Goal: Transaction & Acquisition: Purchase product/service

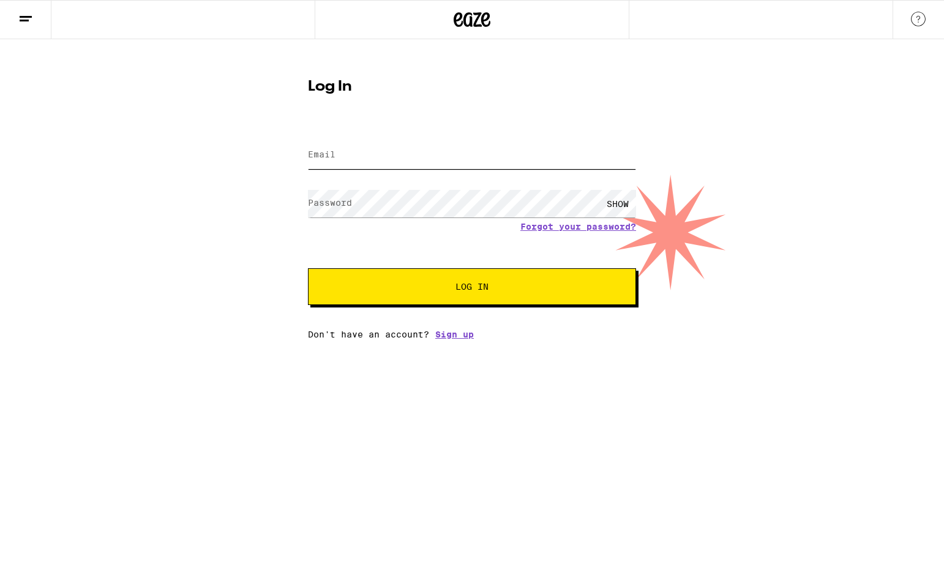
type input "[EMAIL_ADDRESS][DOMAIN_NAME]"
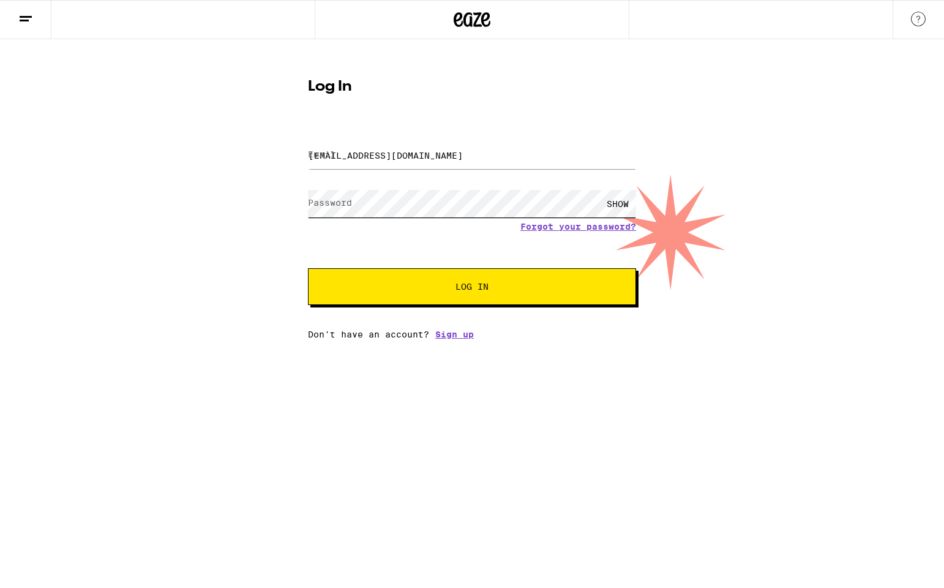
click at [472, 288] on button "Log In" at bounding box center [472, 286] width 328 height 37
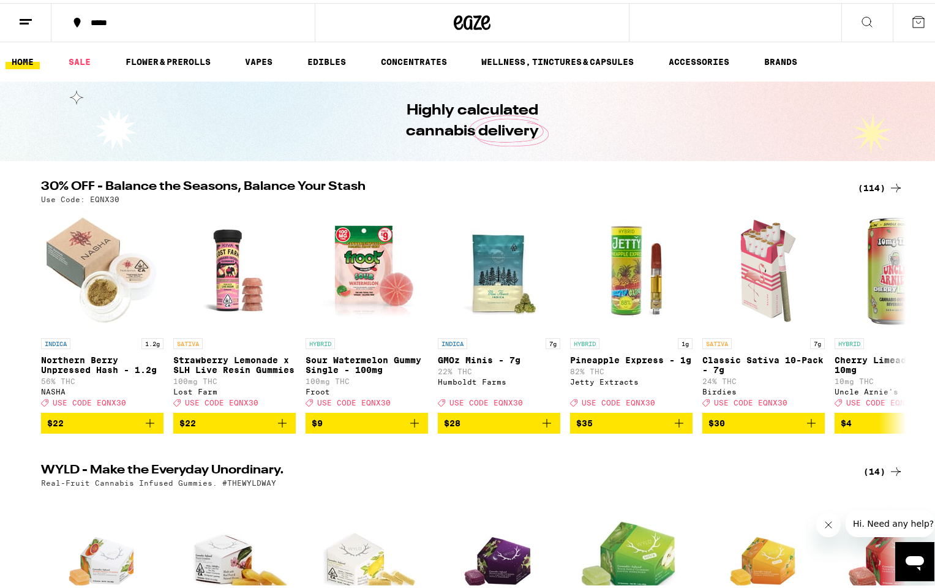
click at [911, 17] on icon at bounding box center [918, 19] width 15 height 15
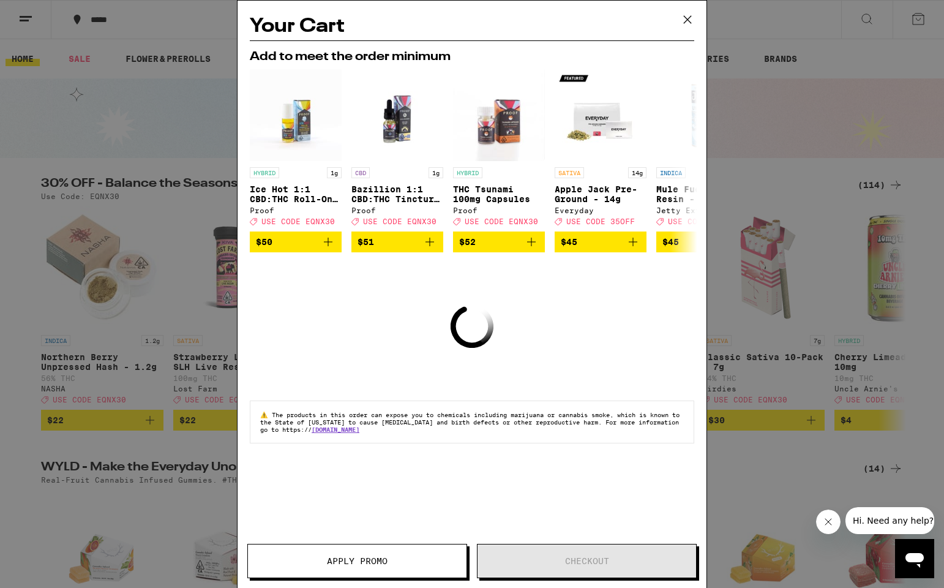
click at [686, 20] on icon at bounding box center [687, 19] width 18 height 18
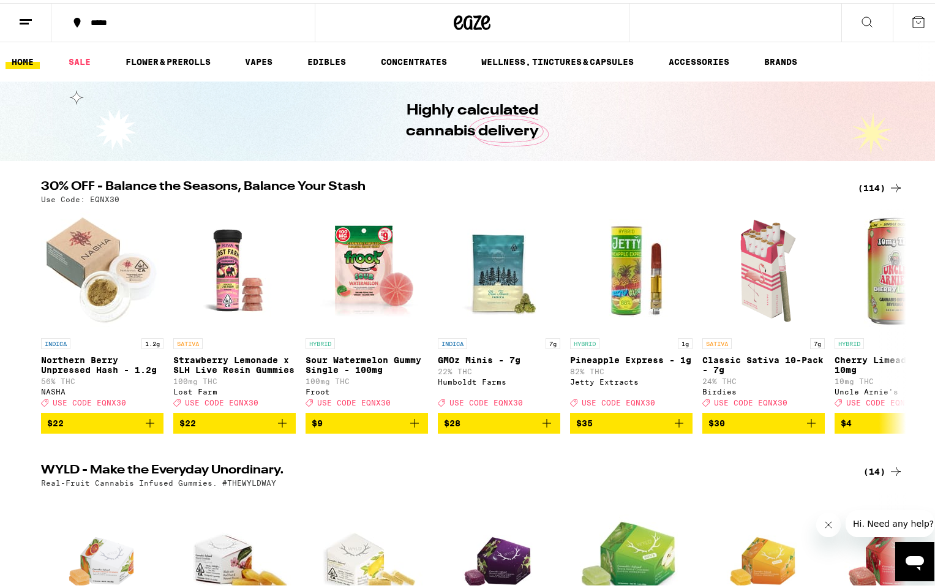
click at [881, 184] on div "(114)" at bounding box center [880, 185] width 45 height 15
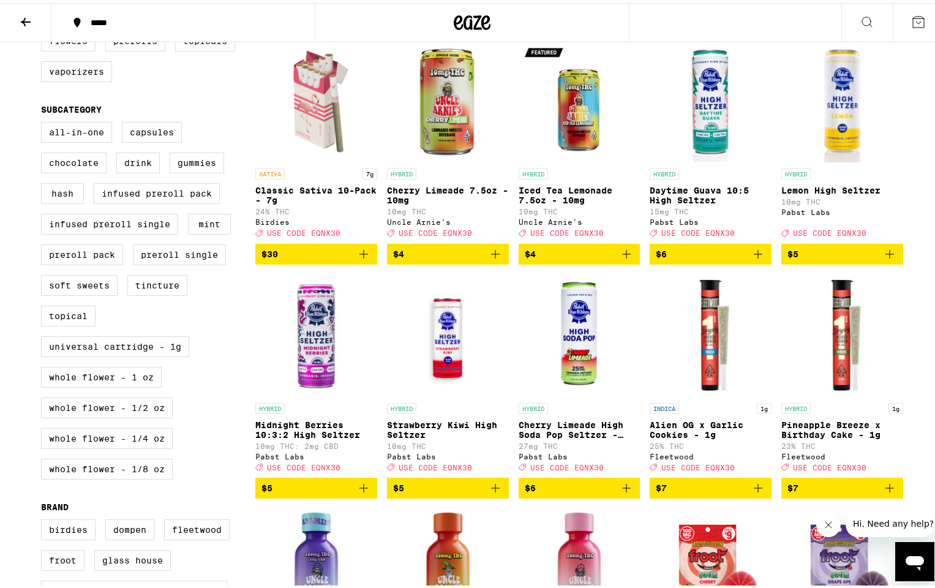
scroll to position [306, 0]
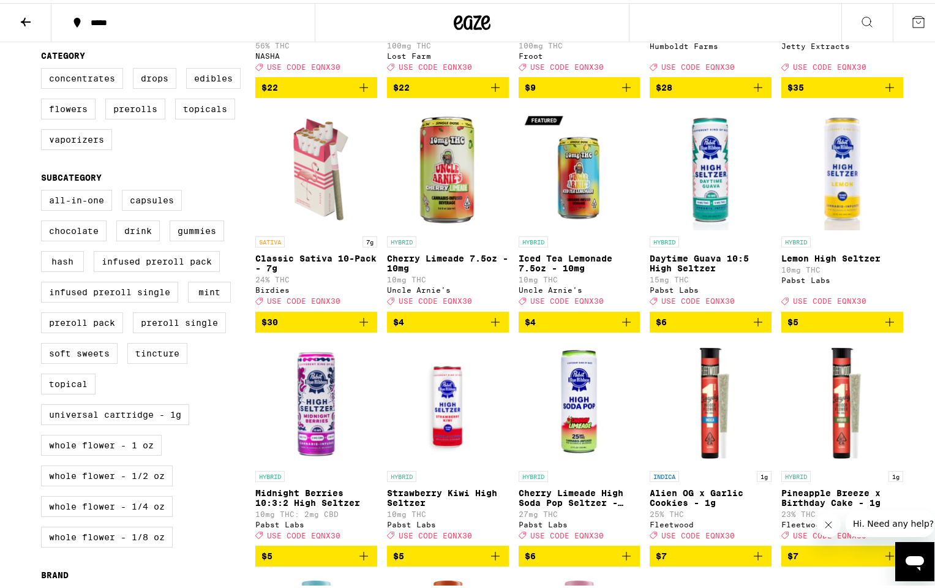
click at [751, 326] on icon "Add to bag" at bounding box center [757, 319] width 15 height 15
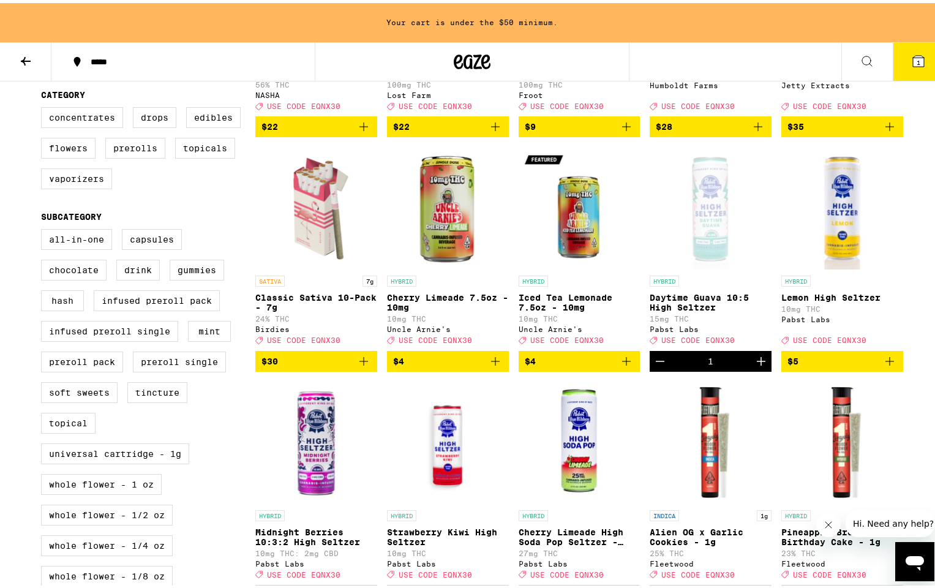
click at [882, 365] on icon "Add to bag" at bounding box center [889, 358] width 15 height 15
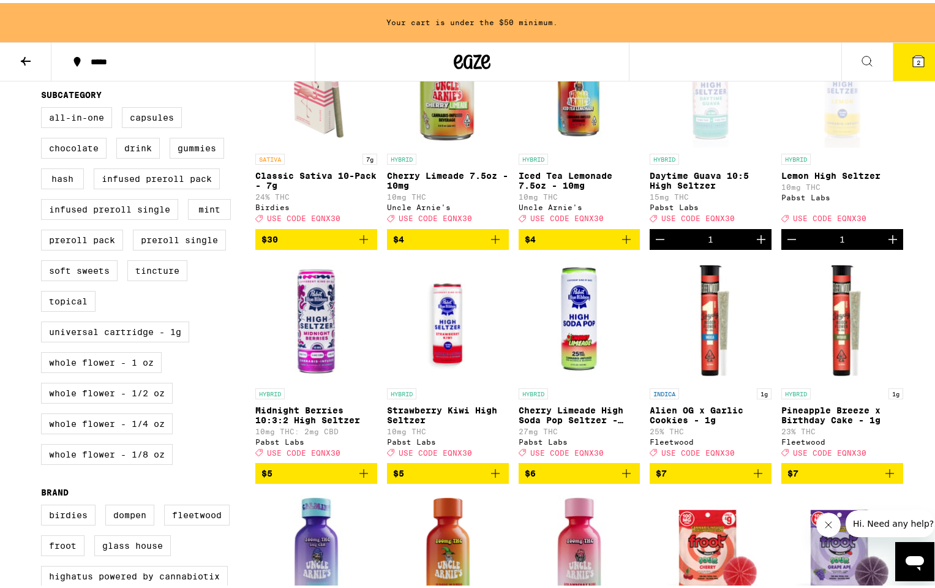
scroll to position [443, 0]
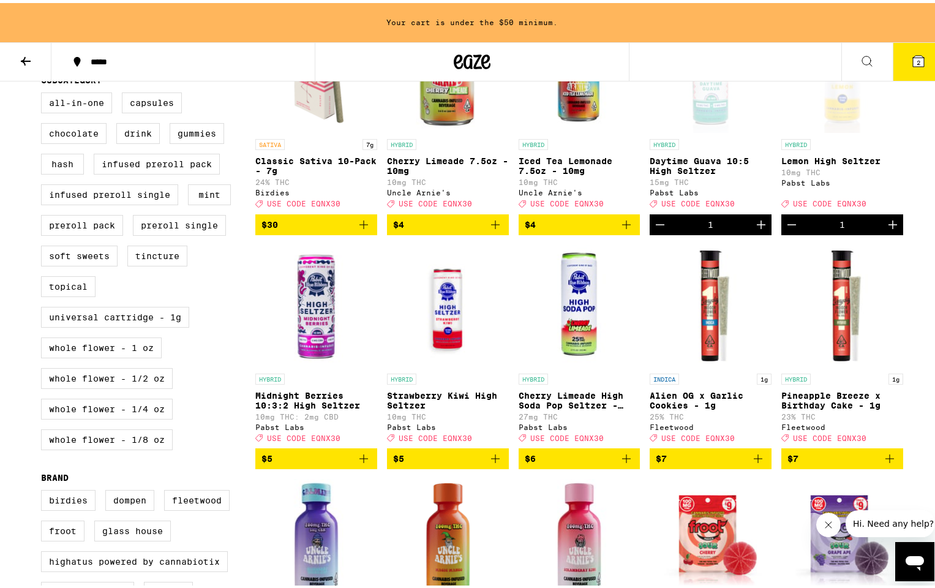
click at [490, 463] on icon "Add to bag" at bounding box center [495, 455] width 15 height 15
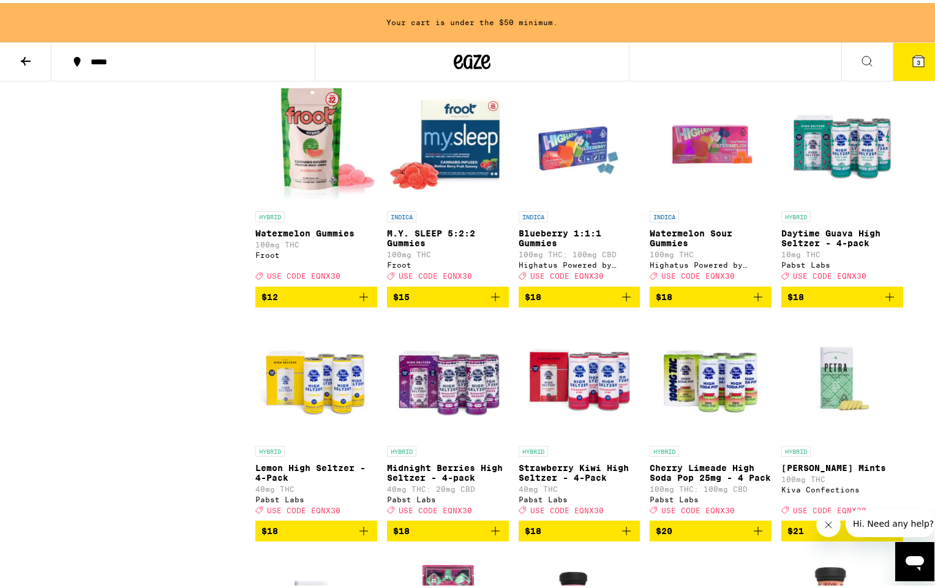
scroll to position [1324, 0]
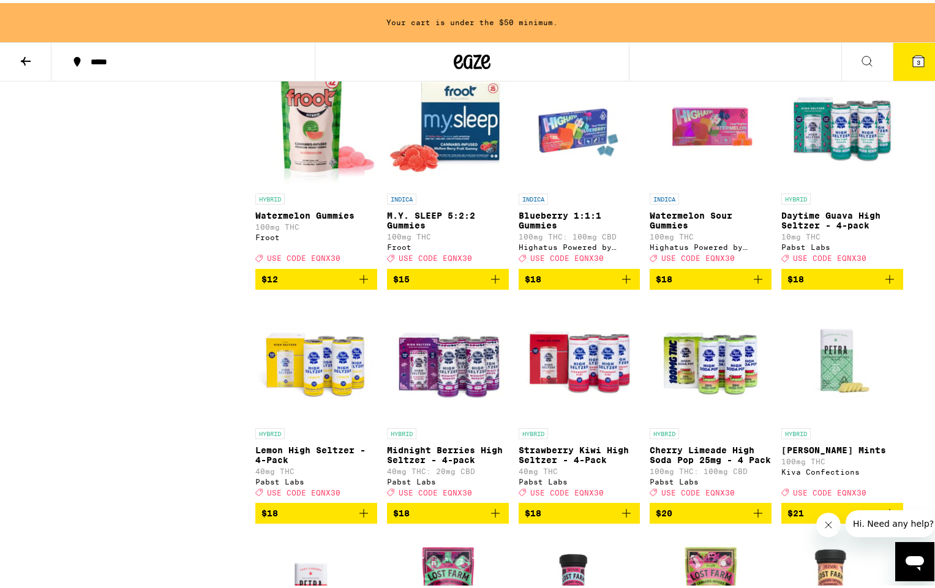
click at [885, 280] on icon "Add to bag" at bounding box center [889, 276] width 9 height 9
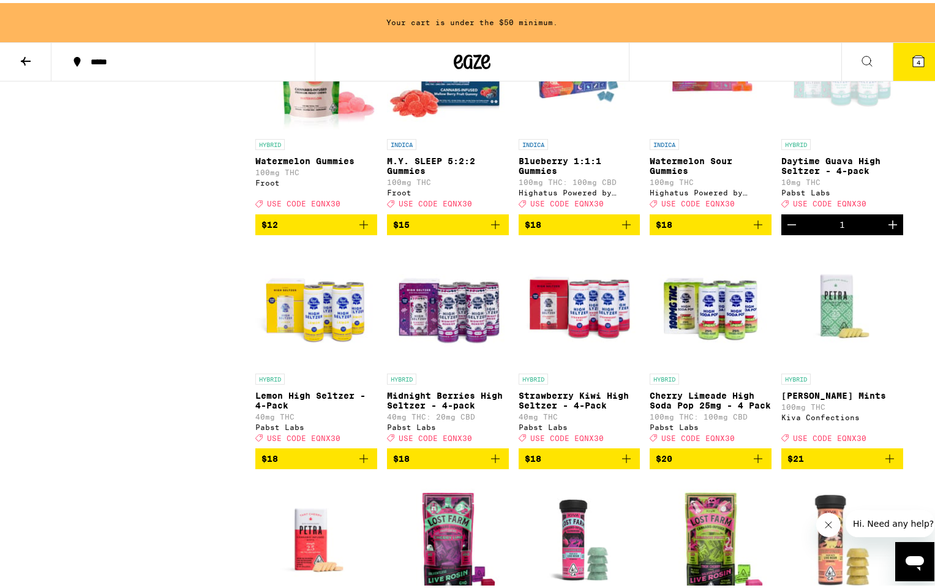
scroll to position [1417, 0]
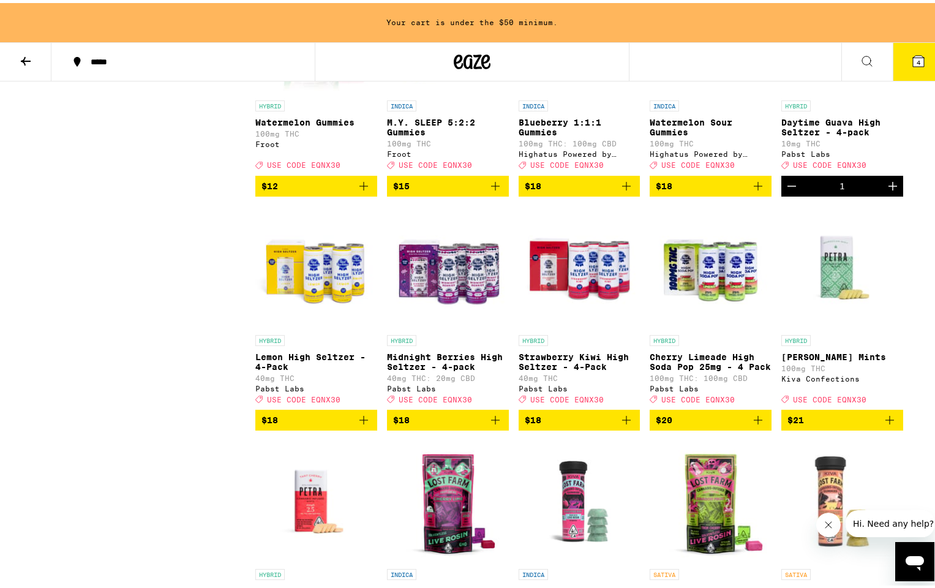
click at [360, 424] on icon "Add to bag" at bounding box center [363, 416] width 15 height 15
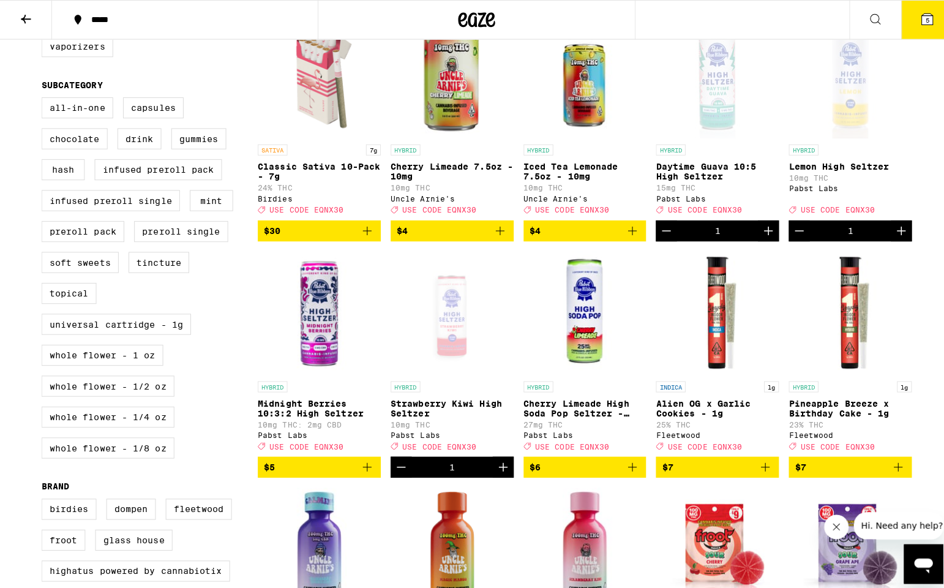
scroll to position [0, 0]
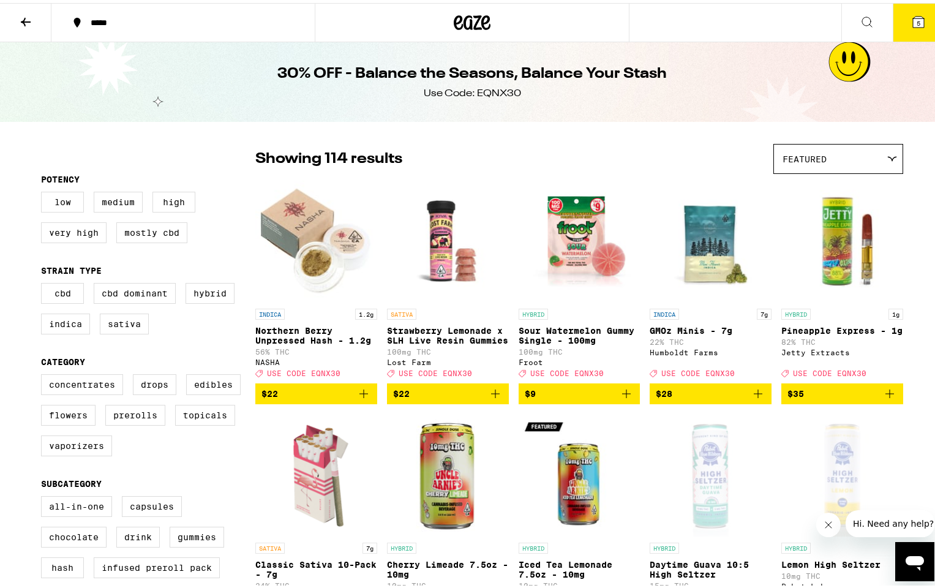
click at [913, 24] on icon at bounding box center [918, 18] width 11 height 11
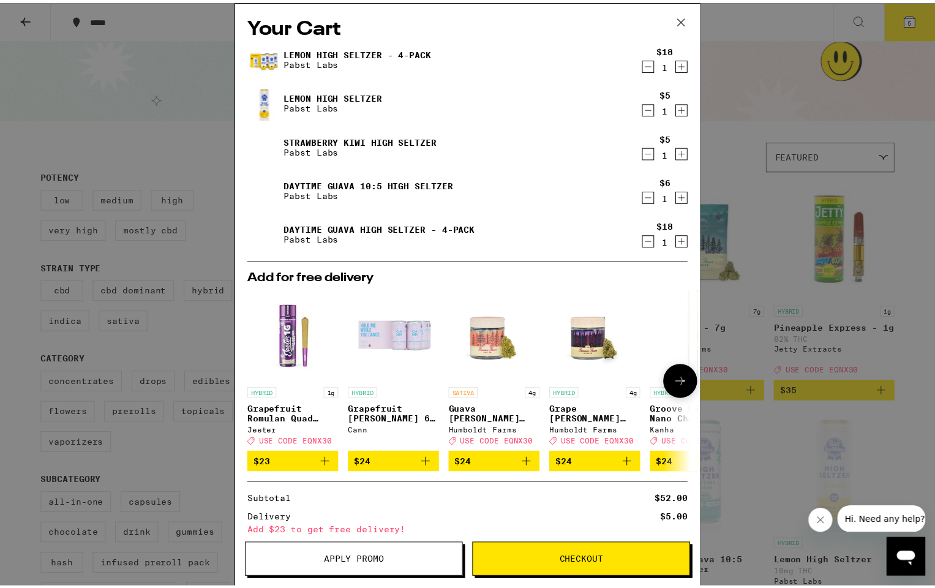
scroll to position [110, 0]
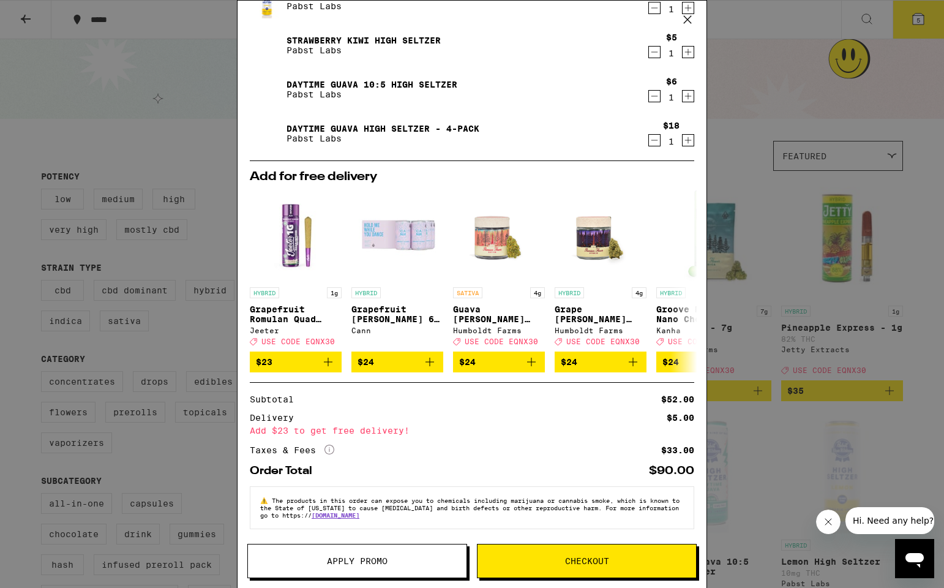
click at [398, 566] on button "Apply Promo" at bounding box center [357, 561] width 220 height 34
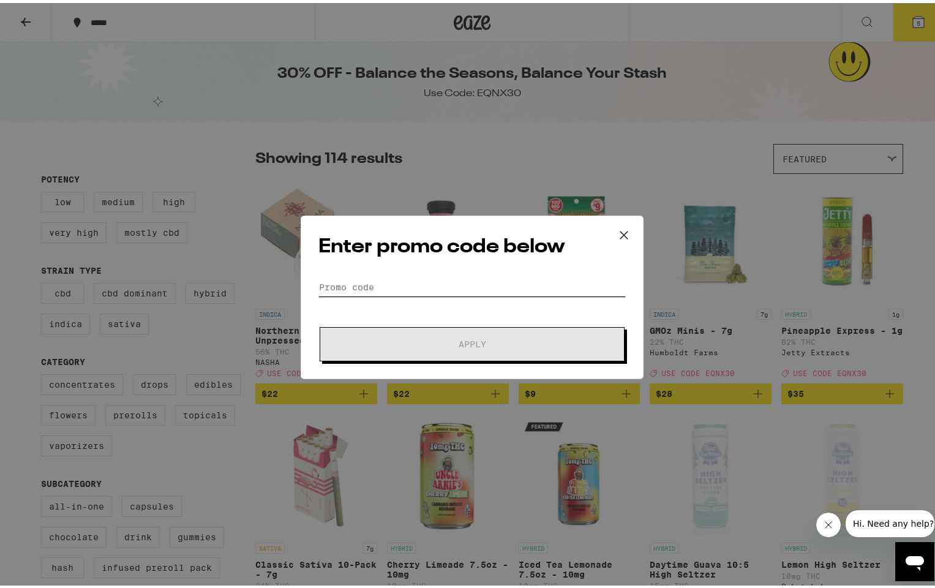
click at [426, 282] on input "Promo Code" at bounding box center [471, 284] width 307 height 18
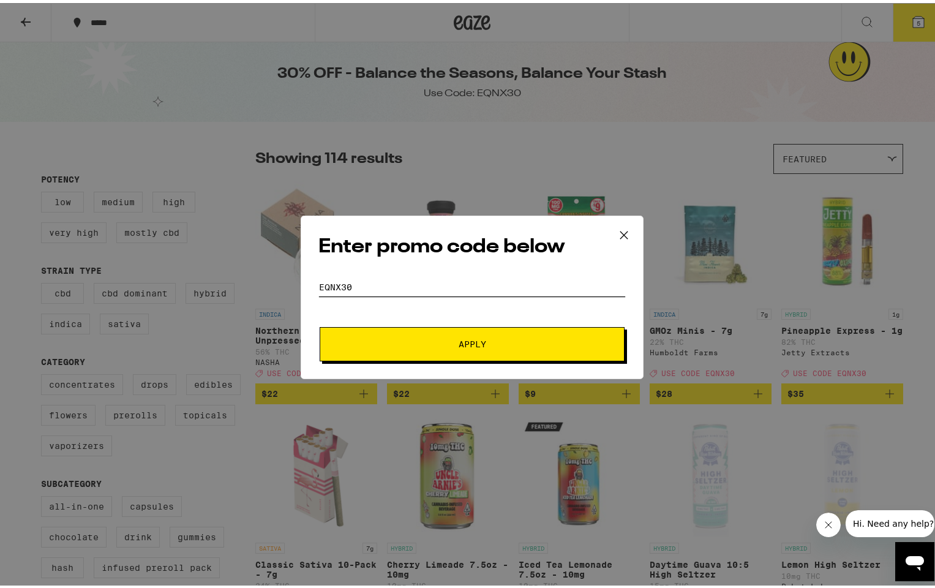
type input "eqnx30"
click at [467, 340] on button "Apply" at bounding box center [472, 341] width 305 height 34
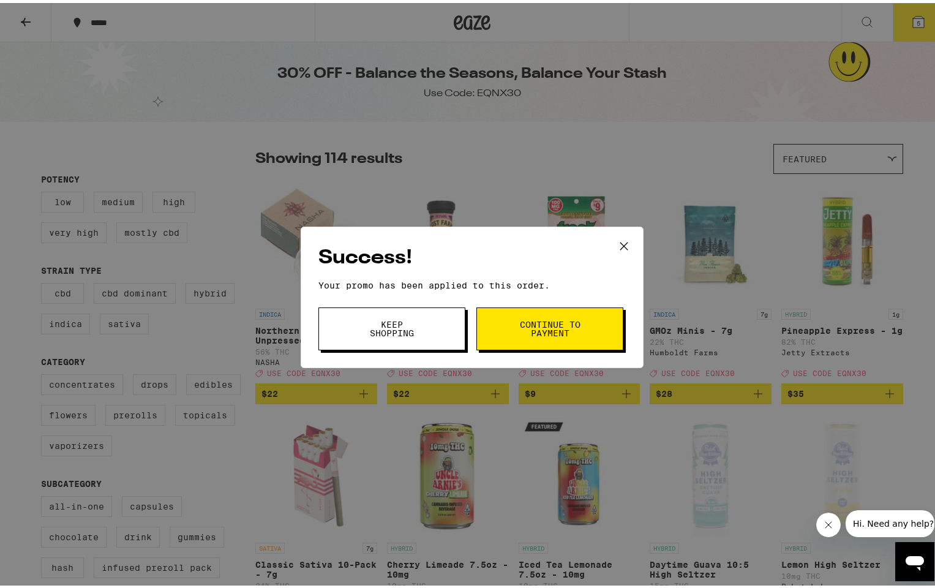
click at [386, 331] on span "Keep Shopping" at bounding box center [392, 325] width 62 height 17
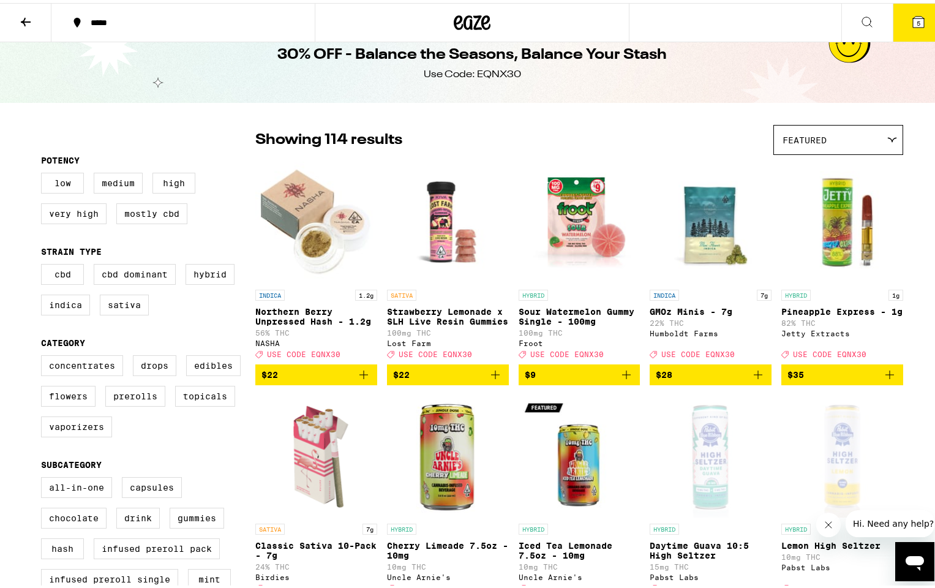
scroll to position [48, 0]
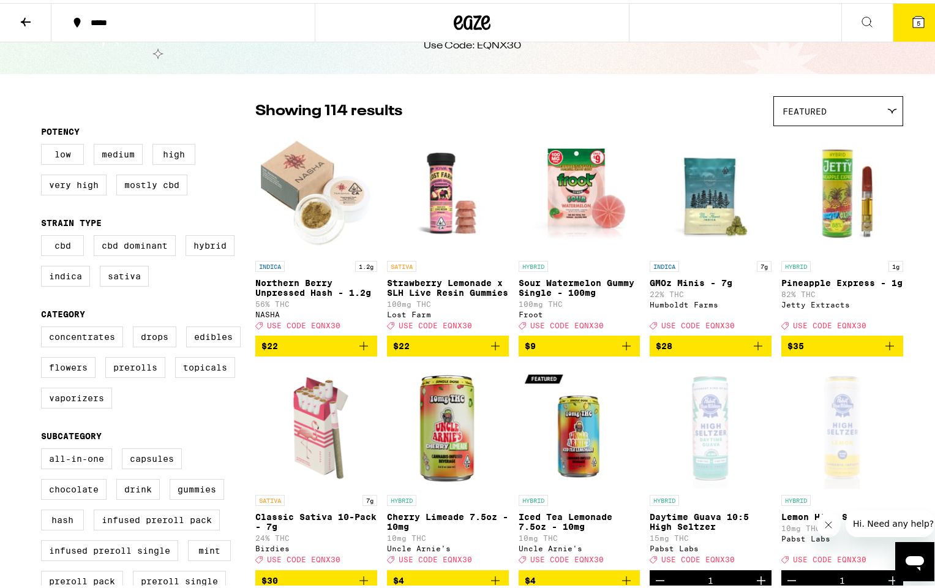
click at [911, 16] on icon at bounding box center [918, 19] width 15 height 15
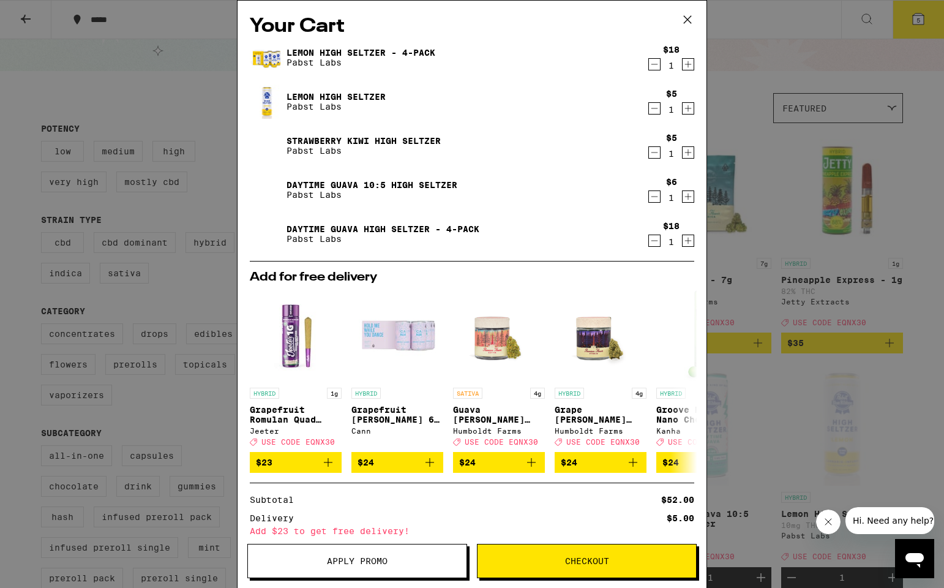
click at [649, 107] on icon "Decrement" at bounding box center [654, 108] width 11 height 15
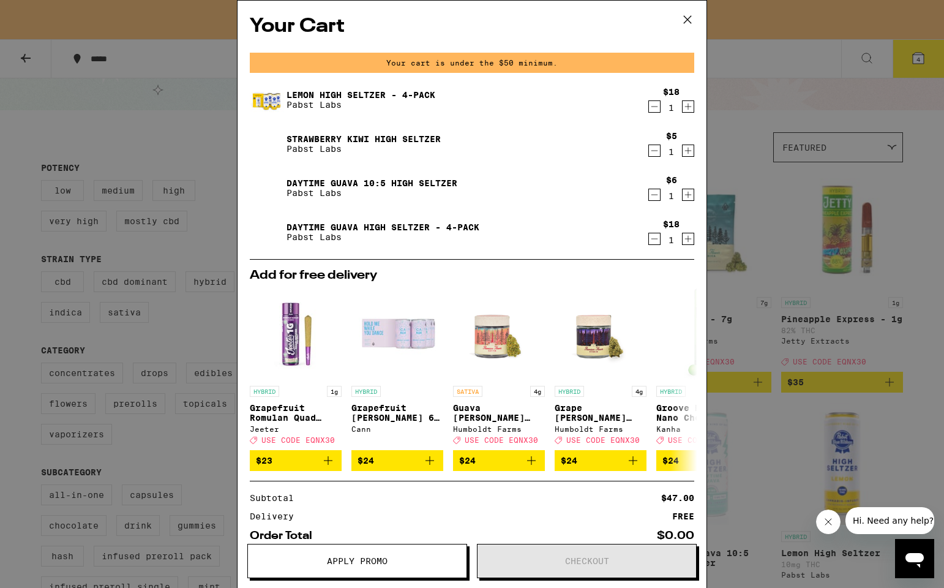
click at [649, 149] on icon "Decrement" at bounding box center [654, 150] width 11 height 15
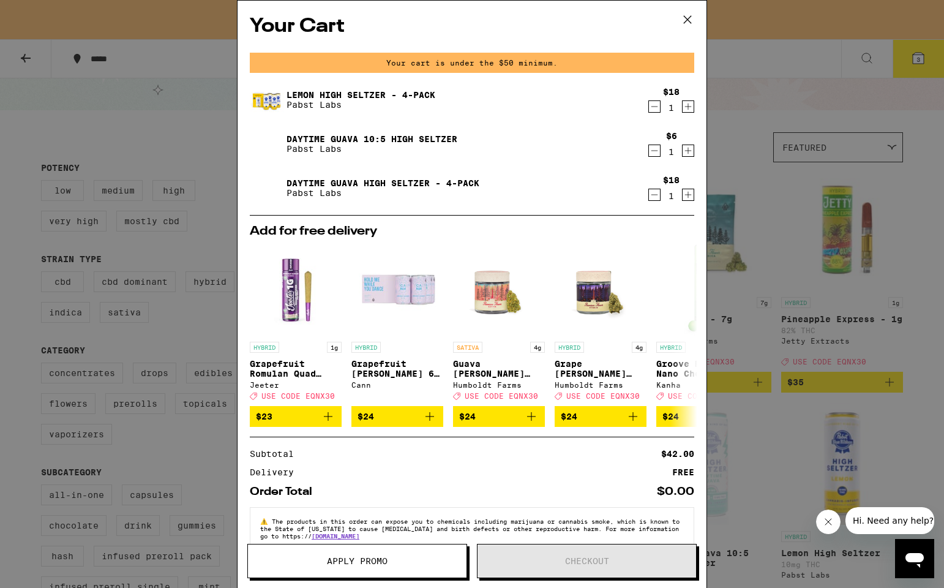
click at [649, 150] on icon "Decrement" at bounding box center [654, 150] width 11 height 15
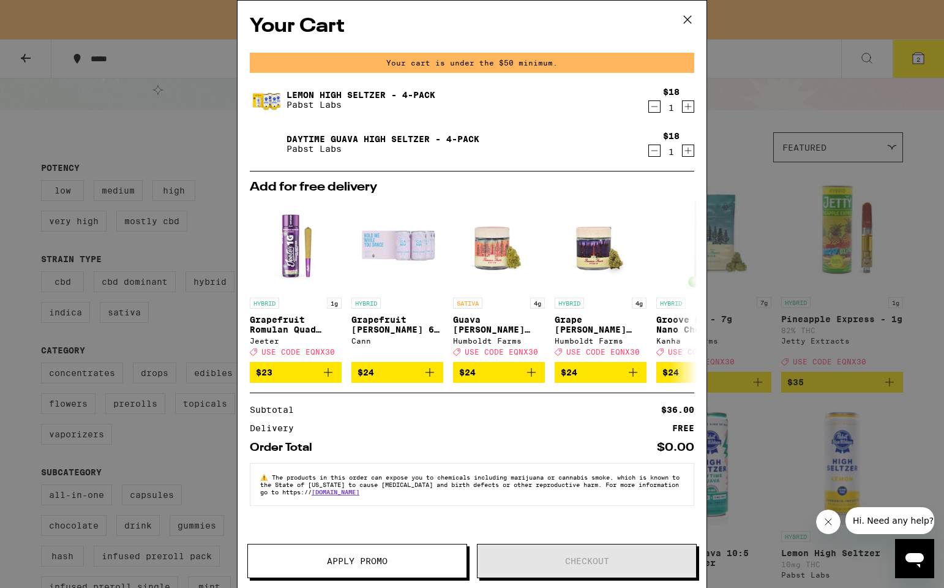
click at [683, 17] on icon at bounding box center [687, 19] width 18 height 18
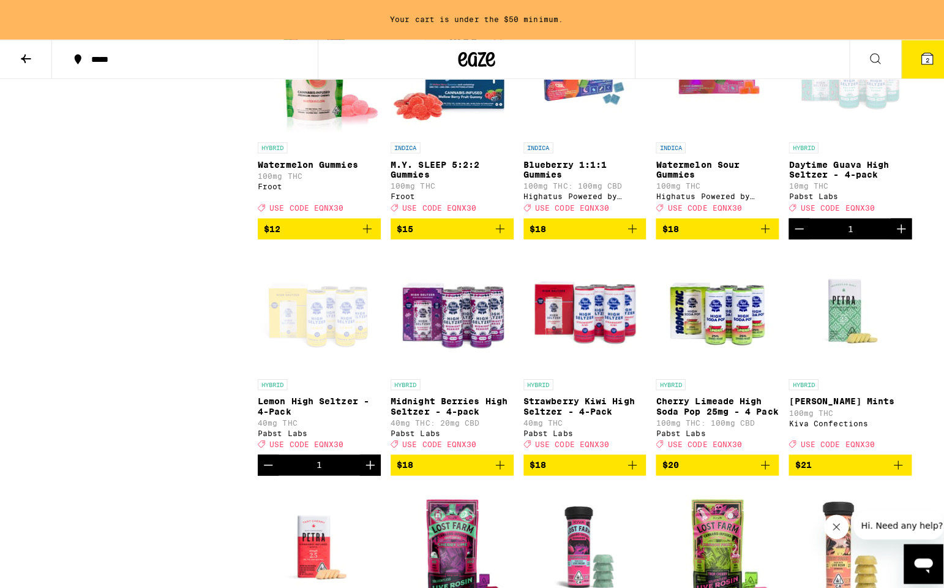
scroll to position [1388, 0]
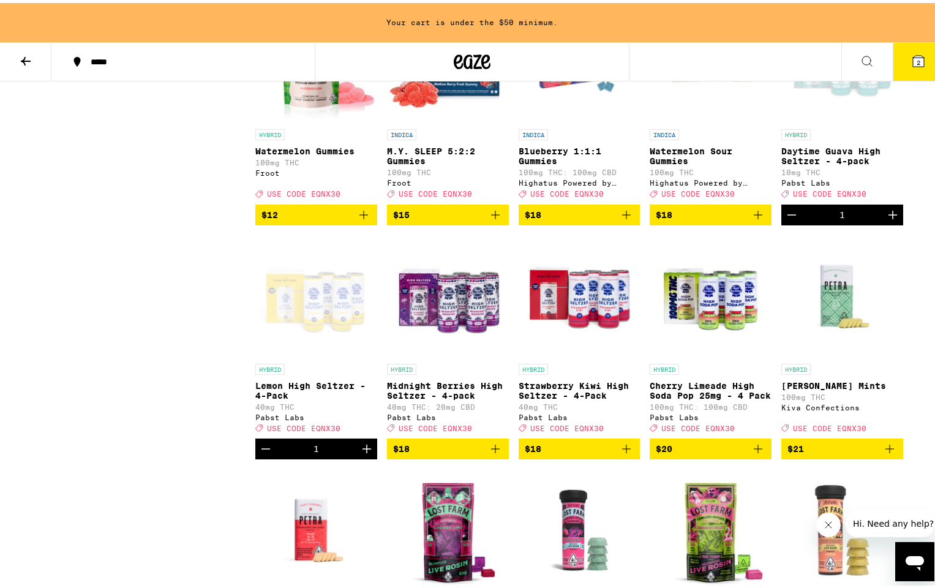
click at [619, 453] on icon "Add to bag" at bounding box center [626, 445] width 15 height 15
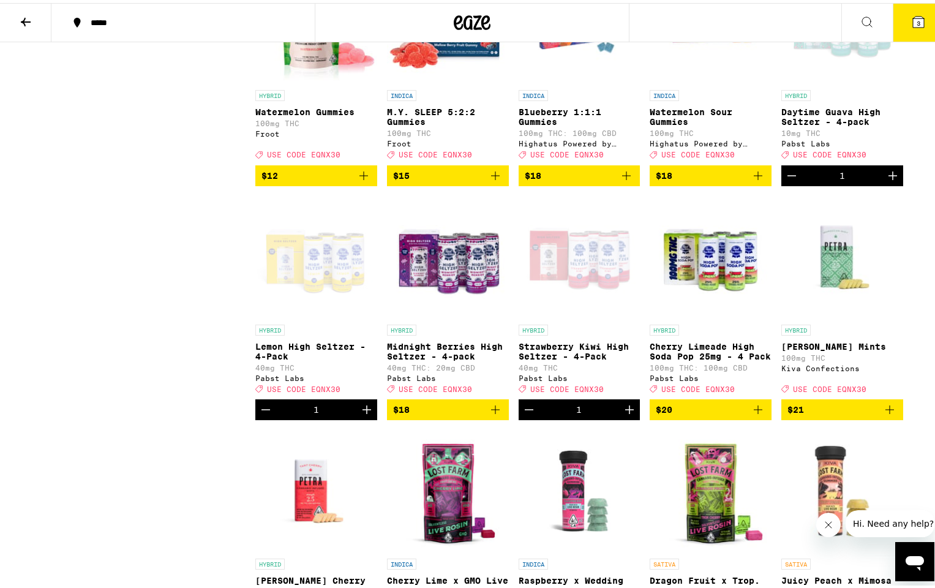
click at [916, 21] on span "3" at bounding box center [918, 20] width 4 height 7
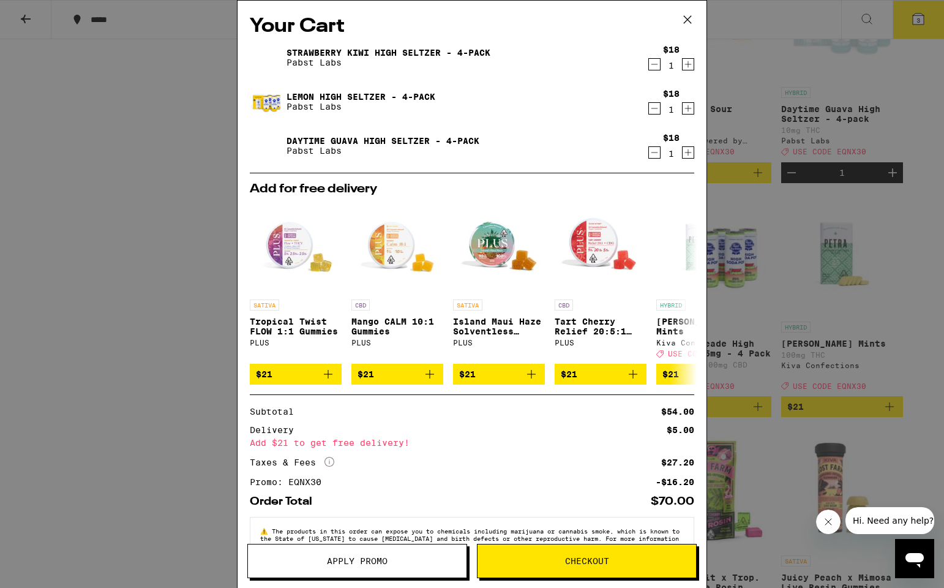
click at [686, 17] on icon at bounding box center [687, 19] width 18 height 18
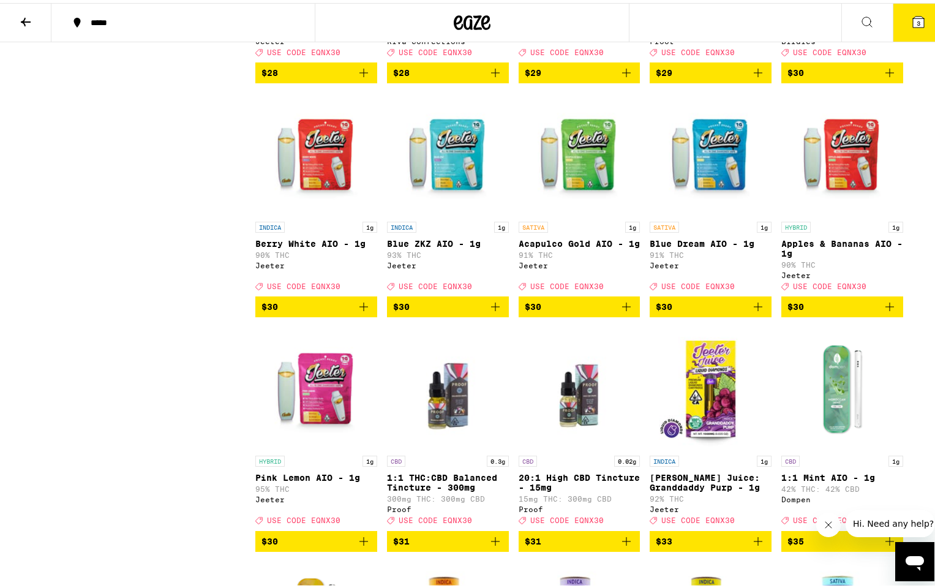
scroll to position [2685, 0]
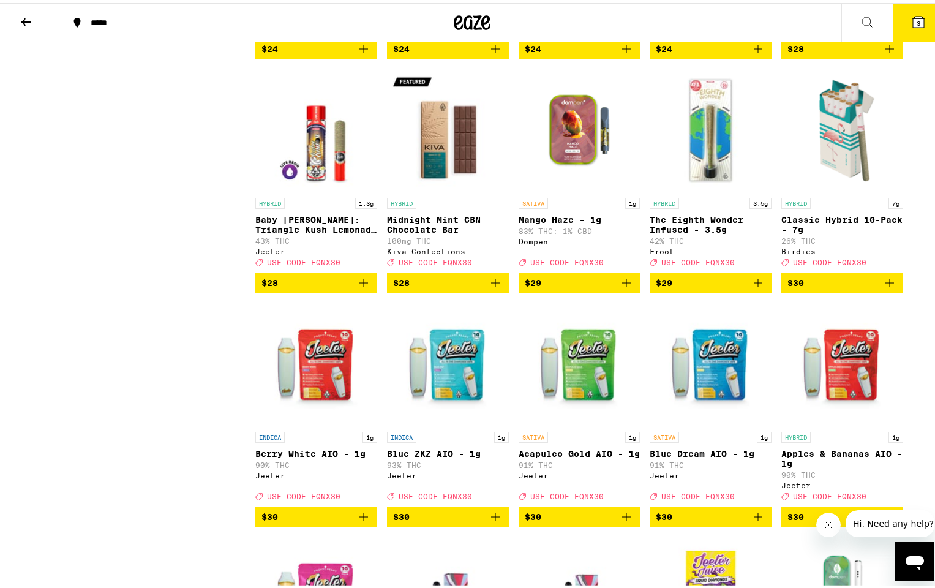
click at [911, 29] on button "3" at bounding box center [917, 20] width 51 height 38
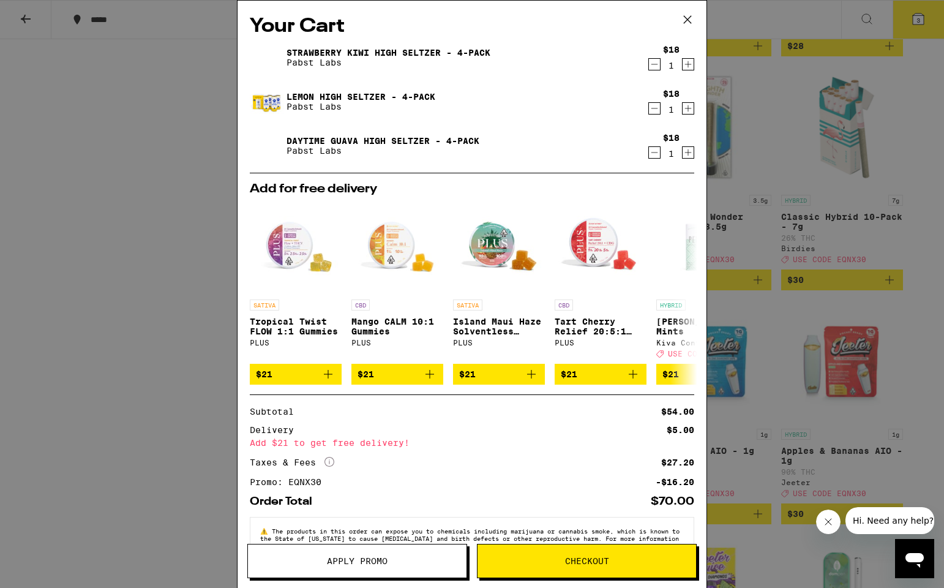
click at [649, 62] on icon "Decrement" at bounding box center [654, 64] width 11 height 15
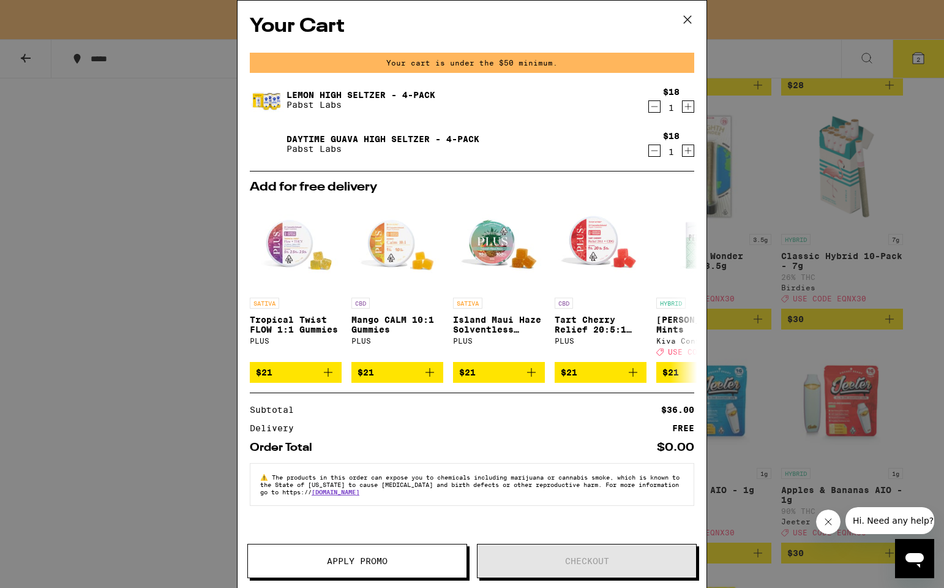
click at [687, 20] on icon at bounding box center [687, 19] width 7 height 7
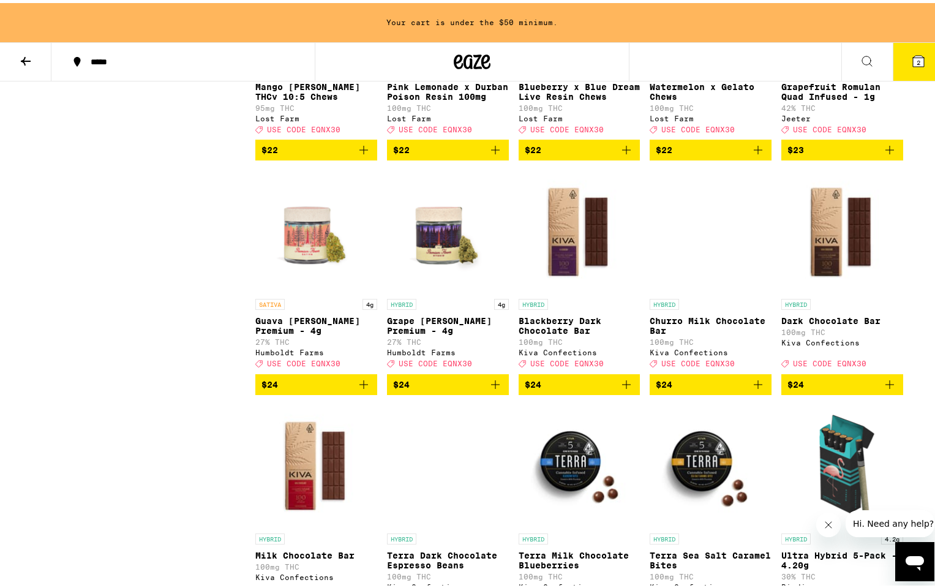
scroll to position [2047, 0]
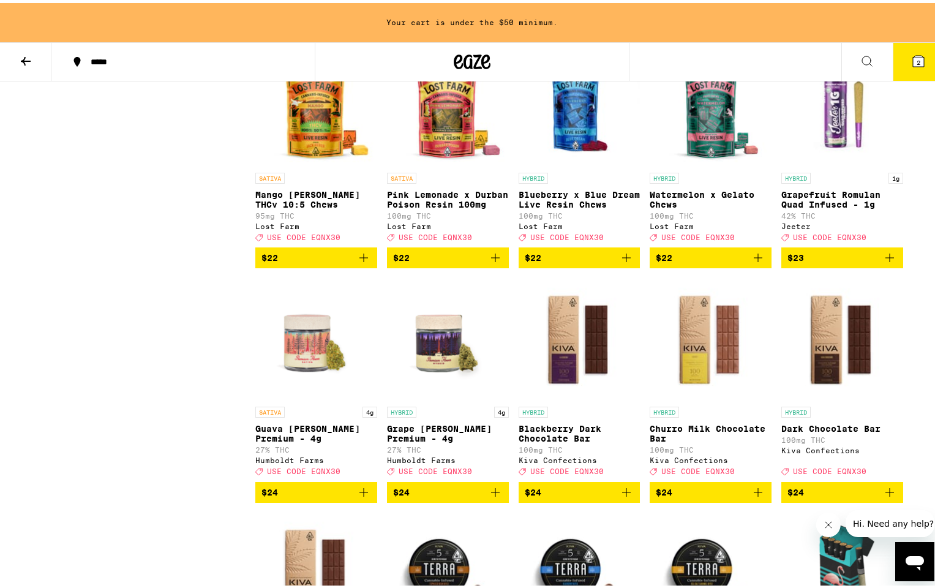
click at [280, 206] on p "Mango [PERSON_NAME] THCv 10:5 Chews" at bounding box center [316, 197] width 122 height 20
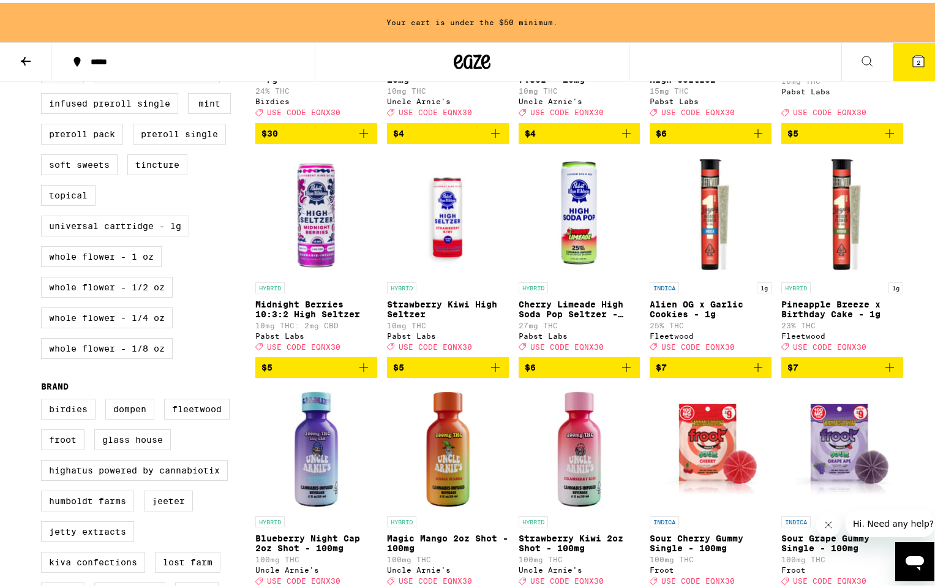
scroll to position [225, 0]
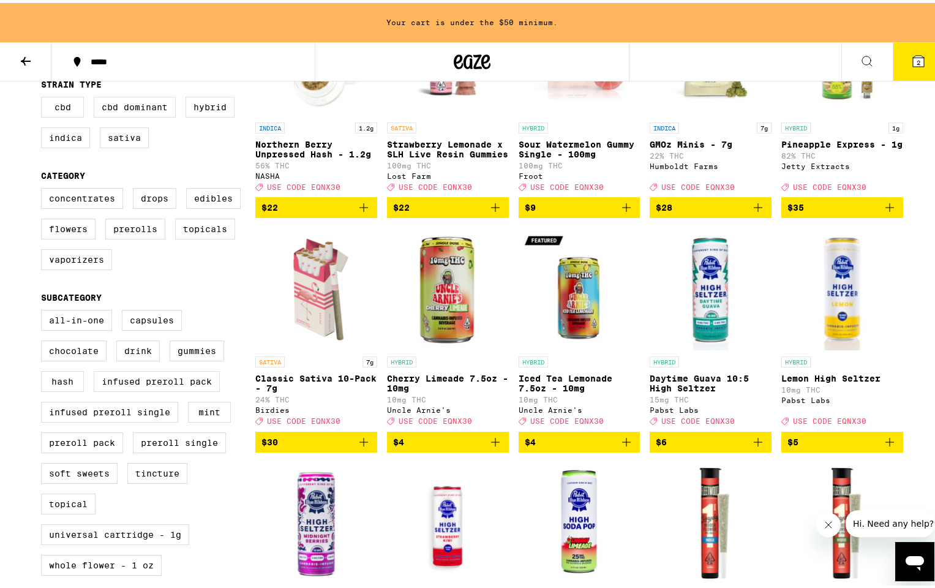
click at [579, 383] on p "Iced Tea Lemonade 7.5oz - 10mg" at bounding box center [579, 380] width 122 height 20
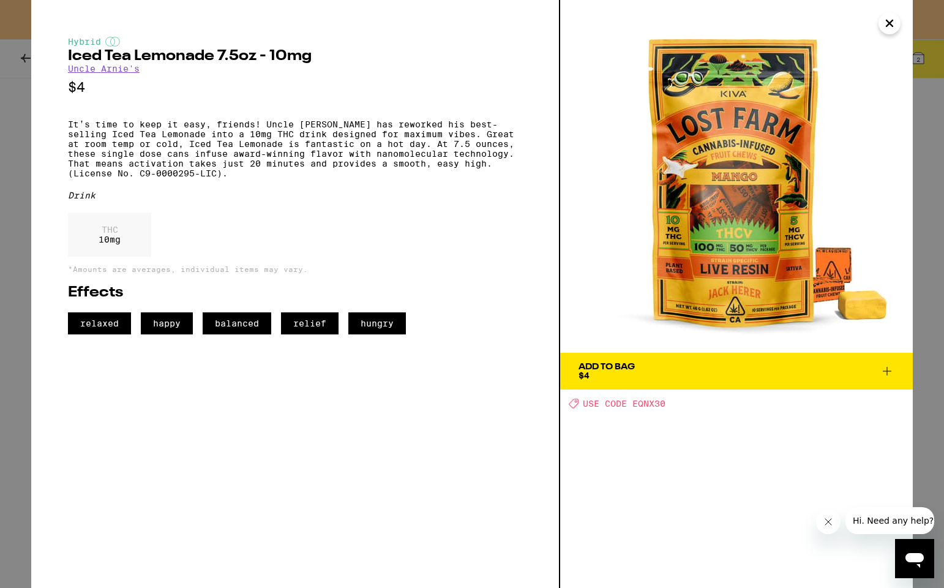
click at [890, 367] on icon at bounding box center [887, 371] width 15 height 15
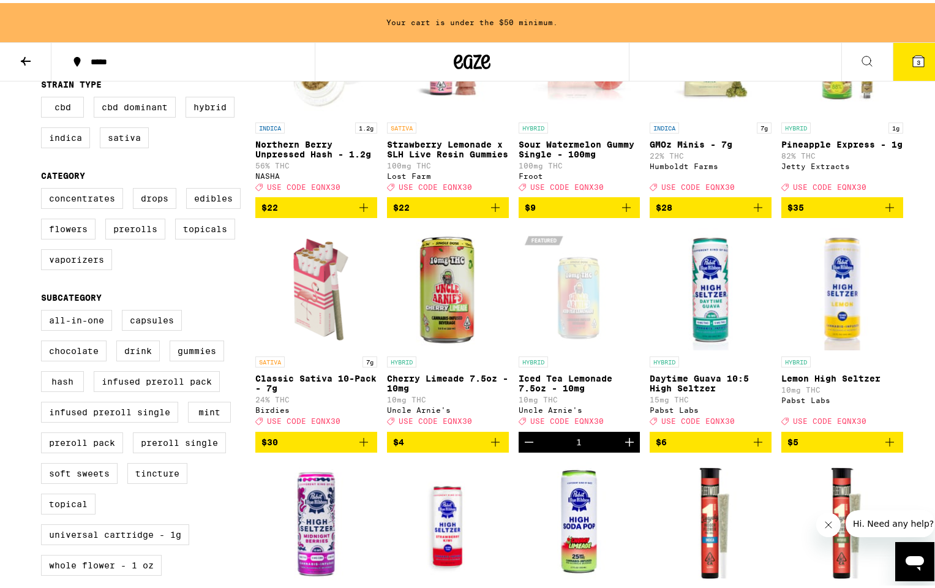
click at [626, 446] on icon "Increment" at bounding box center [629, 439] width 15 height 15
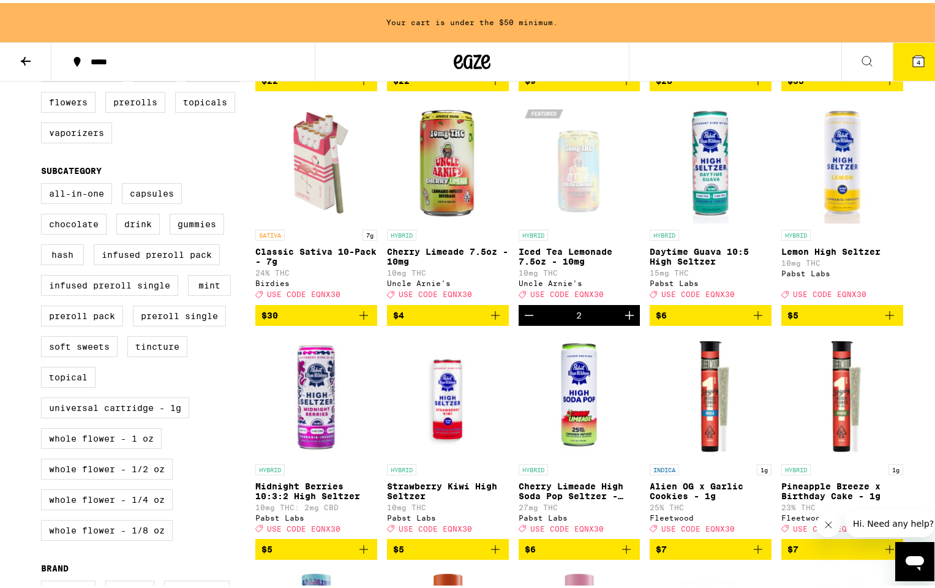
scroll to position [369, 0]
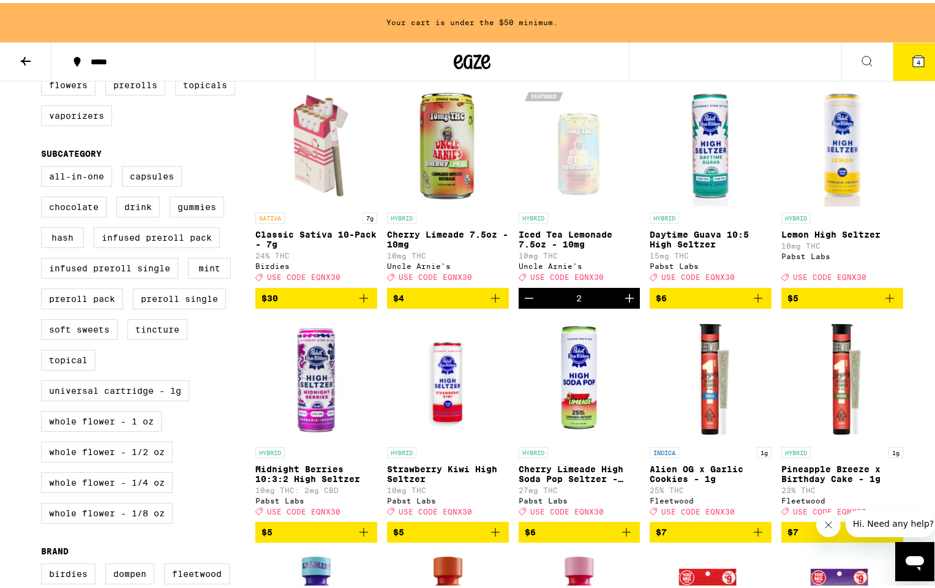
click at [491, 536] on icon "Add to bag" at bounding box center [495, 528] width 15 height 15
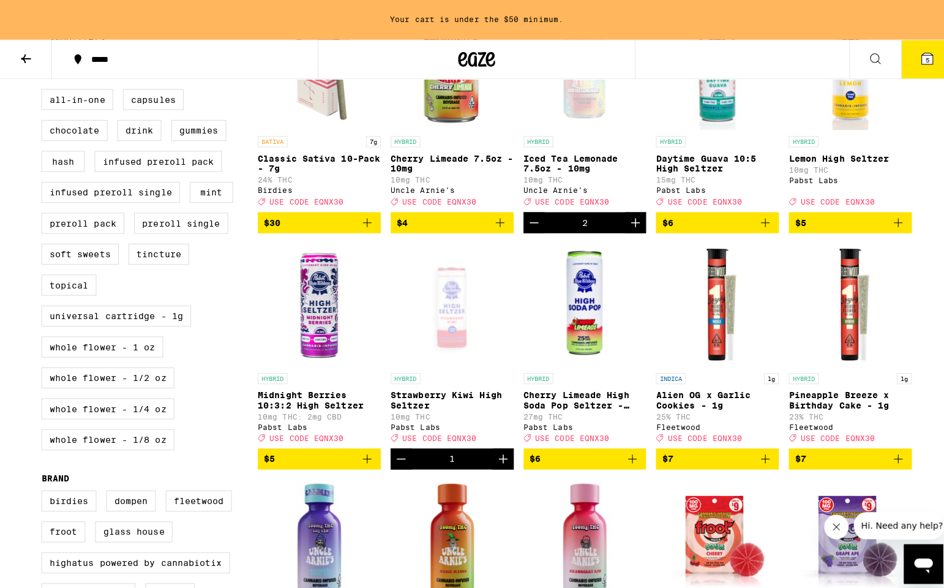
scroll to position [522, 0]
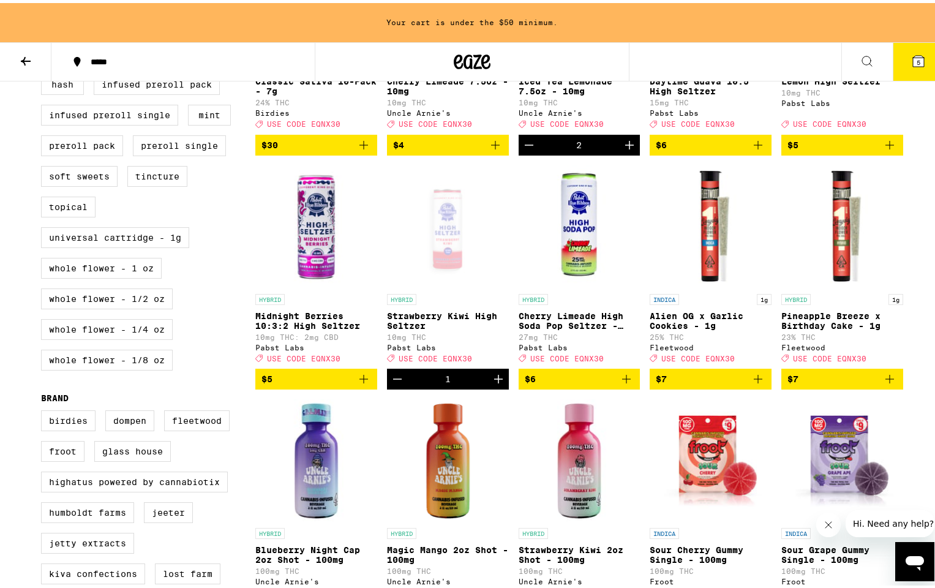
click at [494, 380] on icon "Increment" at bounding box center [498, 376] width 9 height 9
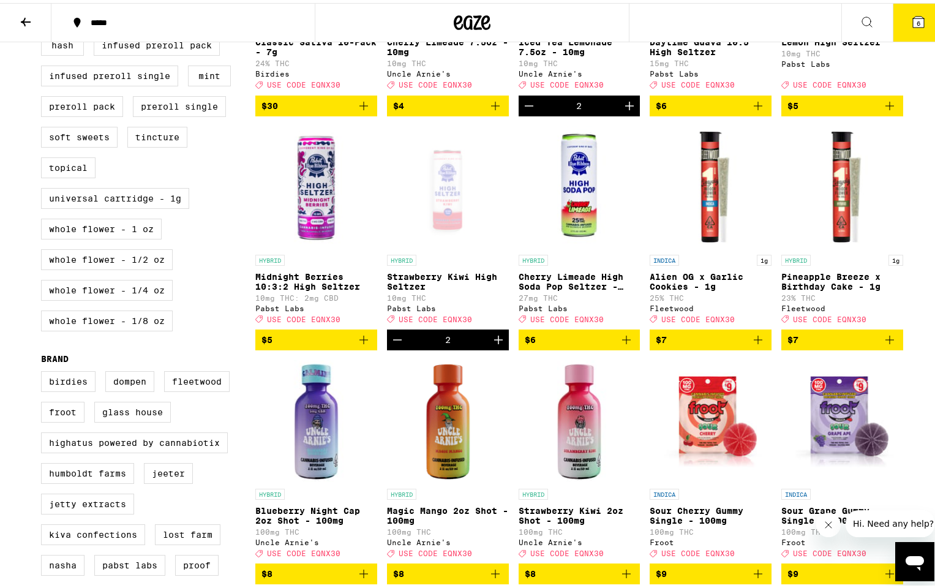
click at [913, 17] on icon at bounding box center [918, 18] width 11 height 11
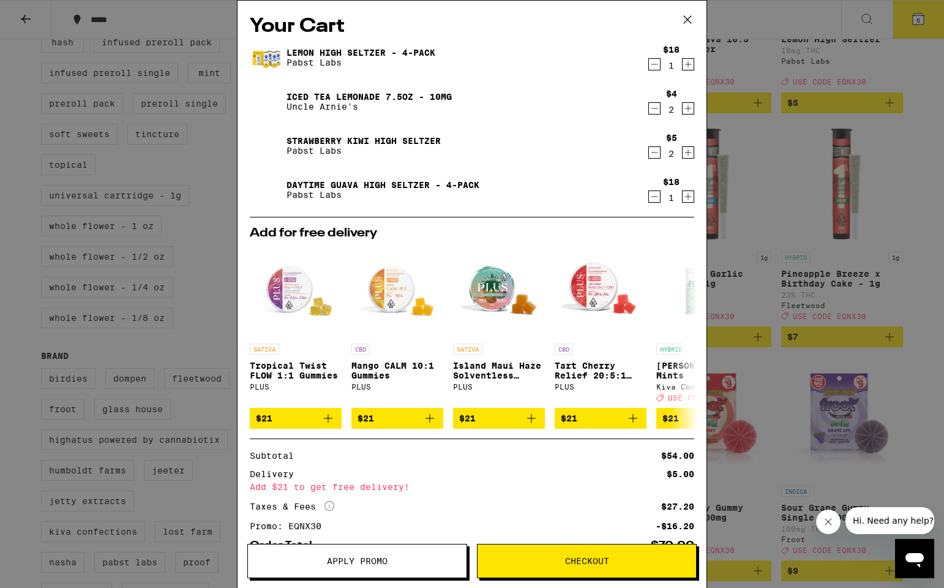
scroll to position [84, 0]
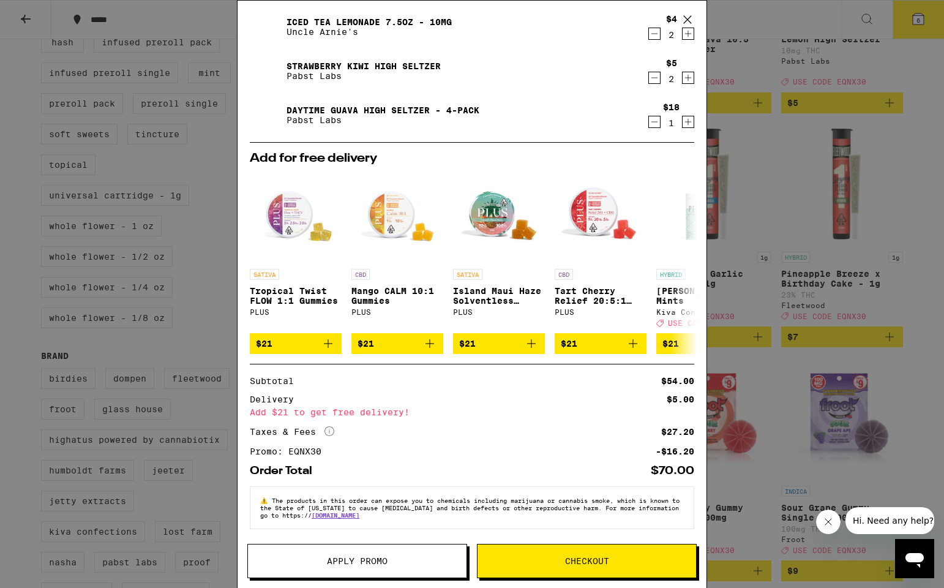
click at [600, 560] on span "Checkout" at bounding box center [587, 560] width 44 height 9
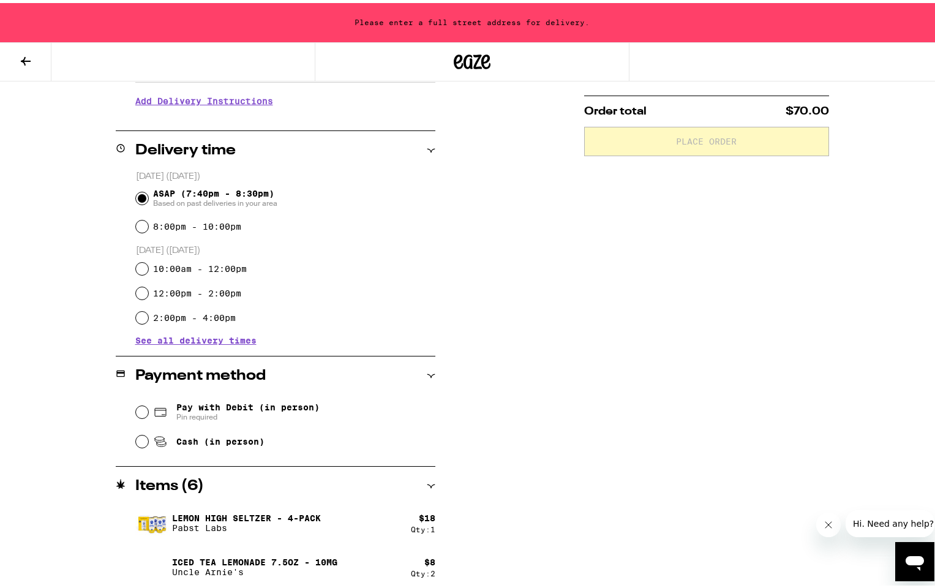
scroll to position [327, 0]
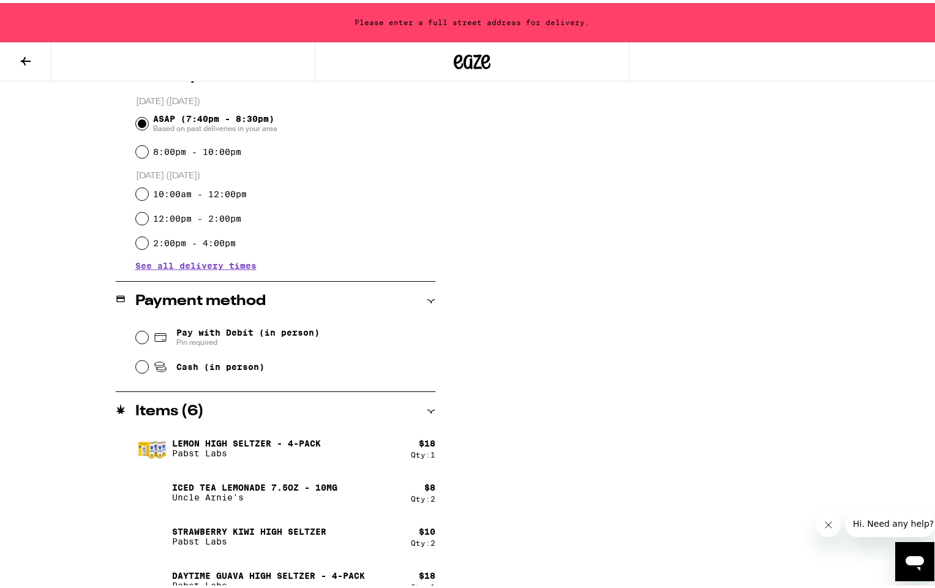
click at [138, 336] on input "Pay with Debit (in person) Pin required" at bounding box center [142, 334] width 12 height 12
radio input "true"
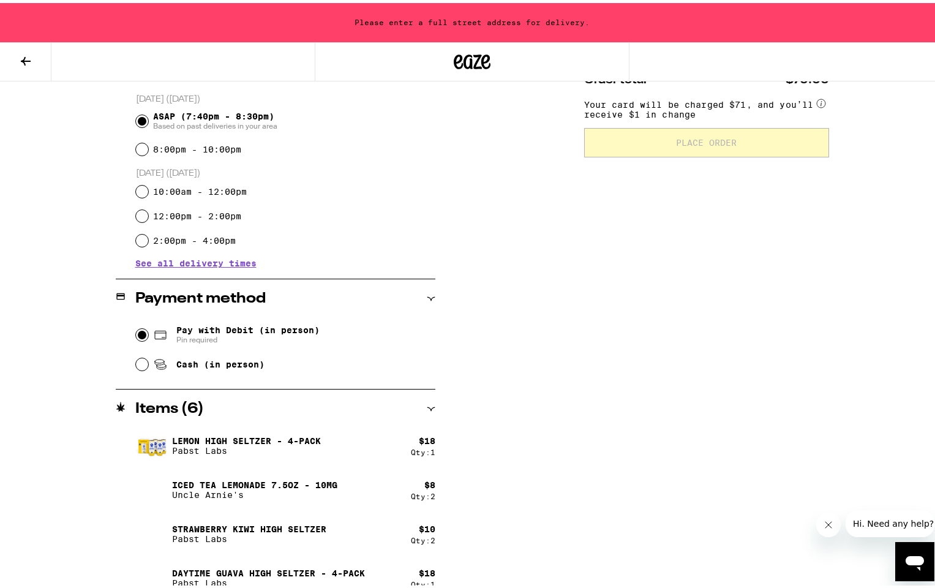
scroll to position [136, 0]
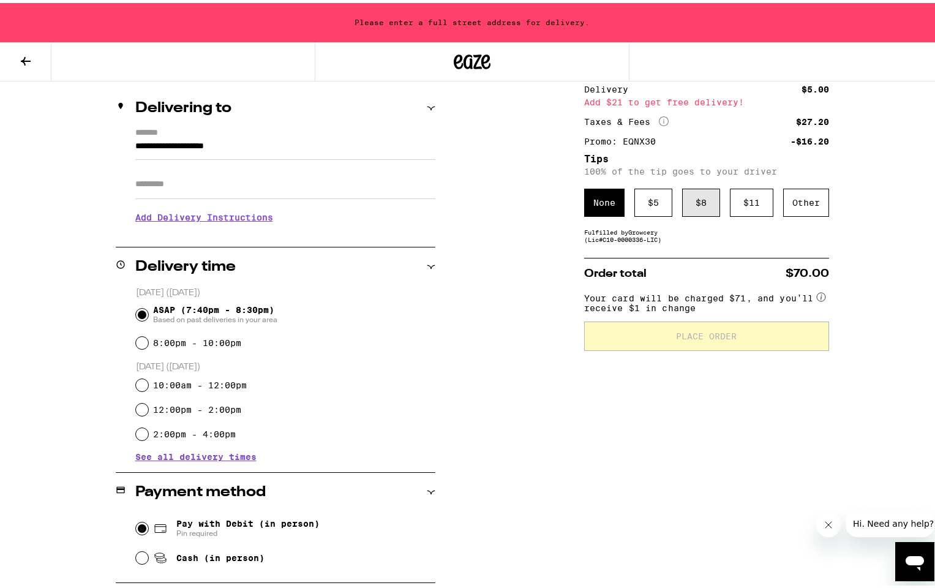
click at [695, 203] on div "$ 8" at bounding box center [701, 199] width 38 height 28
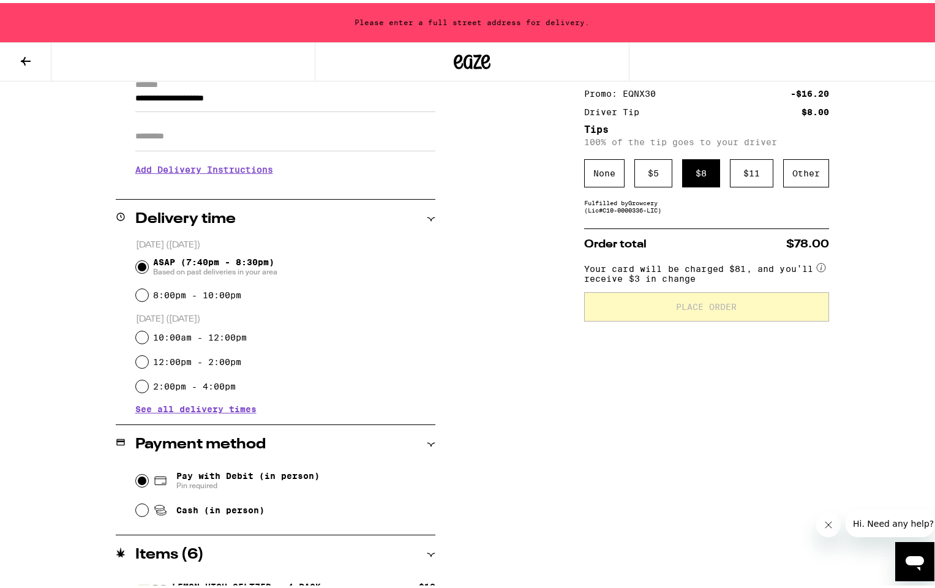
scroll to position [0, 0]
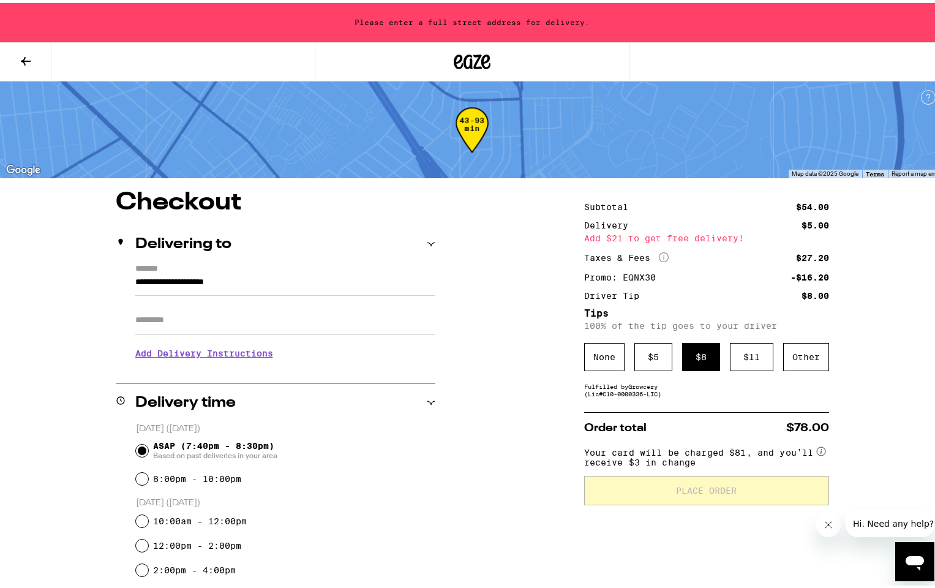
click at [286, 286] on input "**********" at bounding box center [285, 282] width 300 height 21
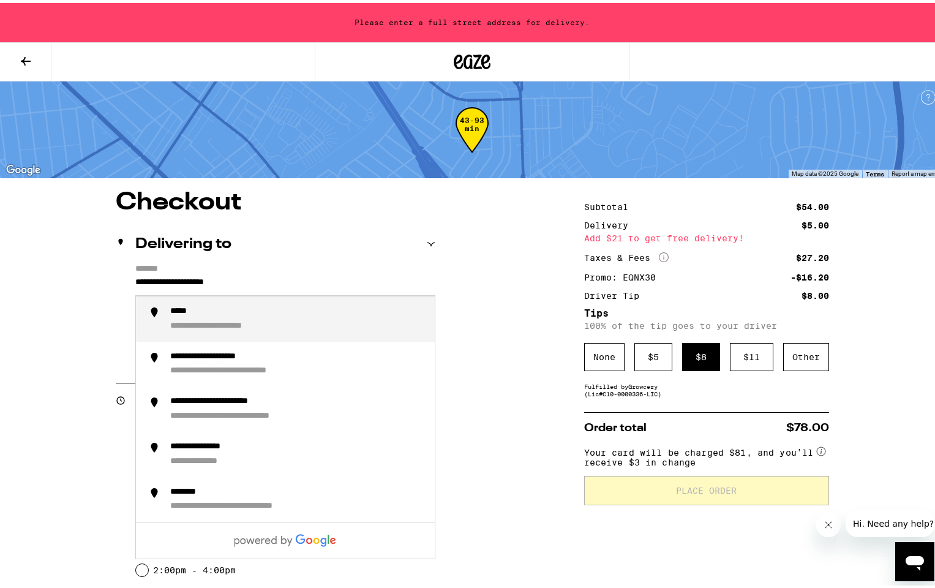
click at [225, 320] on div "**********" at bounding box center [233, 323] width 127 height 11
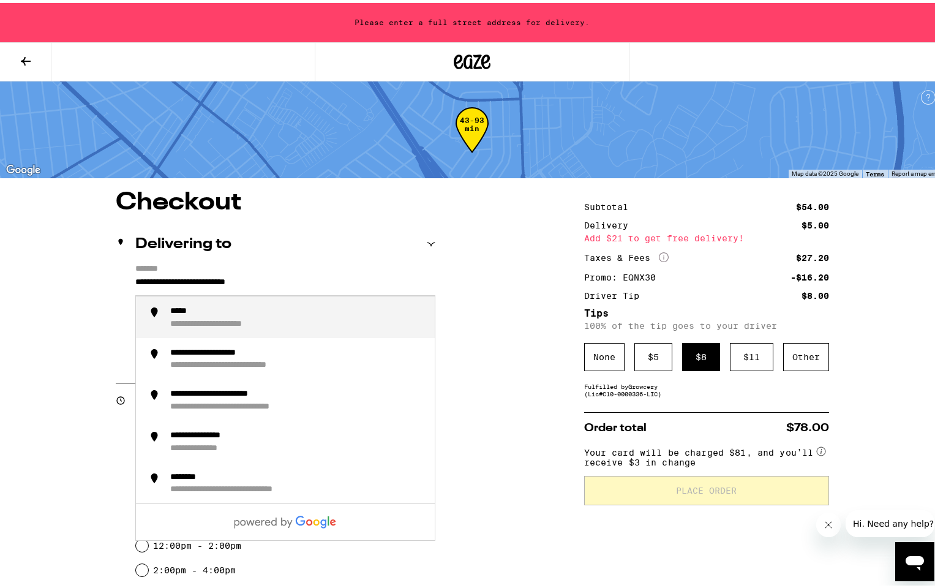
click at [135, 280] on input "**********" at bounding box center [285, 282] width 300 height 21
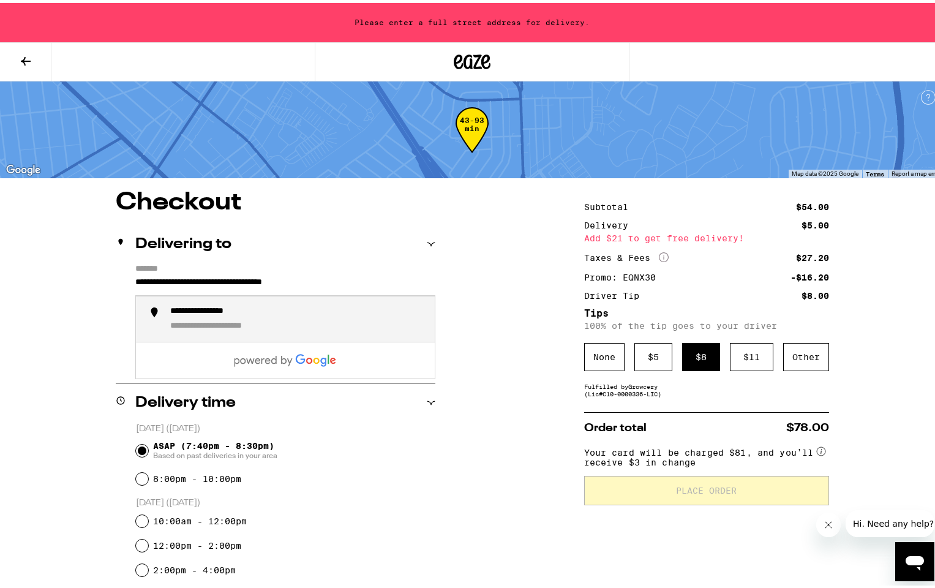
click at [188, 319] on div "**********" at bounding box center [233, 323] width 127 height 11
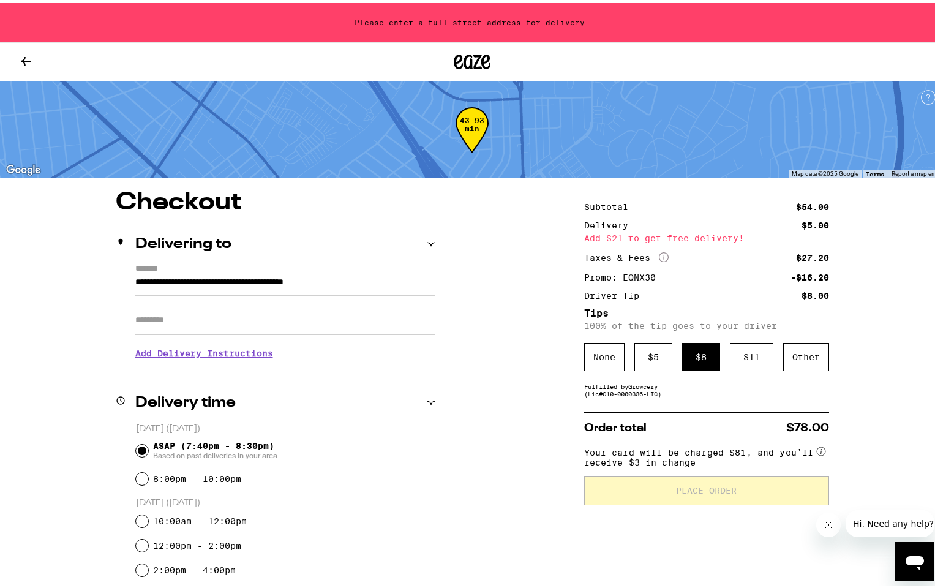
type input "**********"
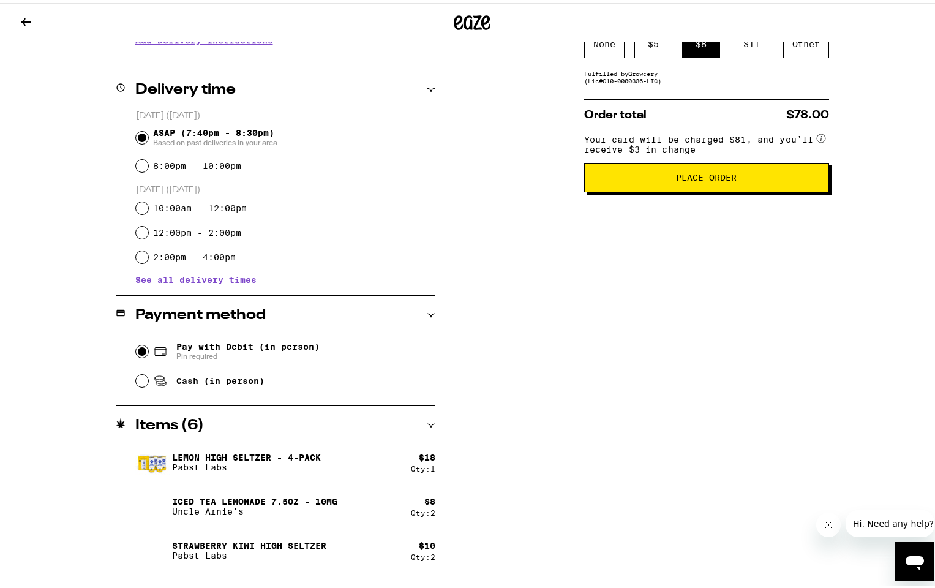
scroll to position [305, 0]
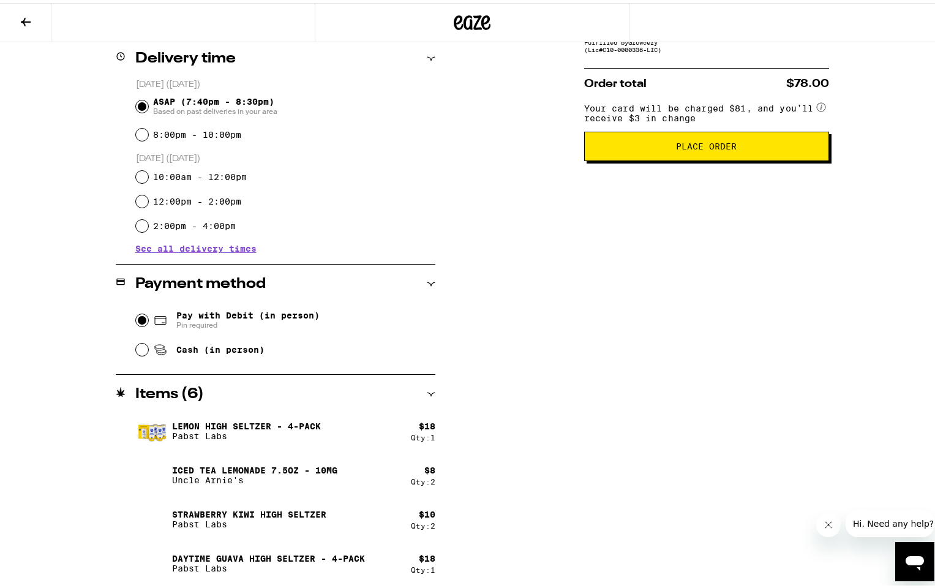
click at [713, 157] on button "Place Order" at bounding box center [706, 143] width 245 height 29
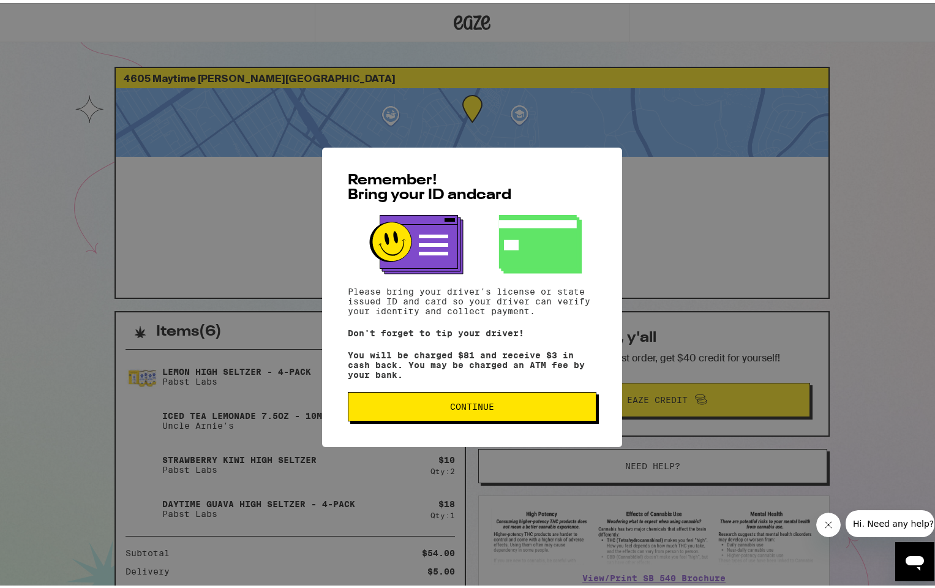
click at [490, 405] on span "Continue" at bounding box center [472, 403] width 228 height 9
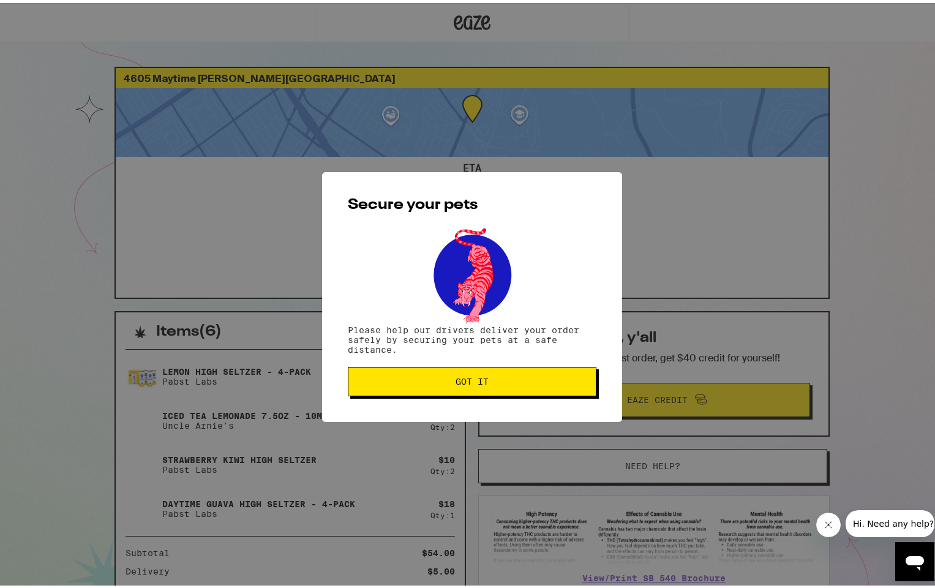
click at [473, 376] on span "Got it" at bounding box center [471, 378] width 33 height 9
